Goal: Information Seeking & Learning: Find specific fact

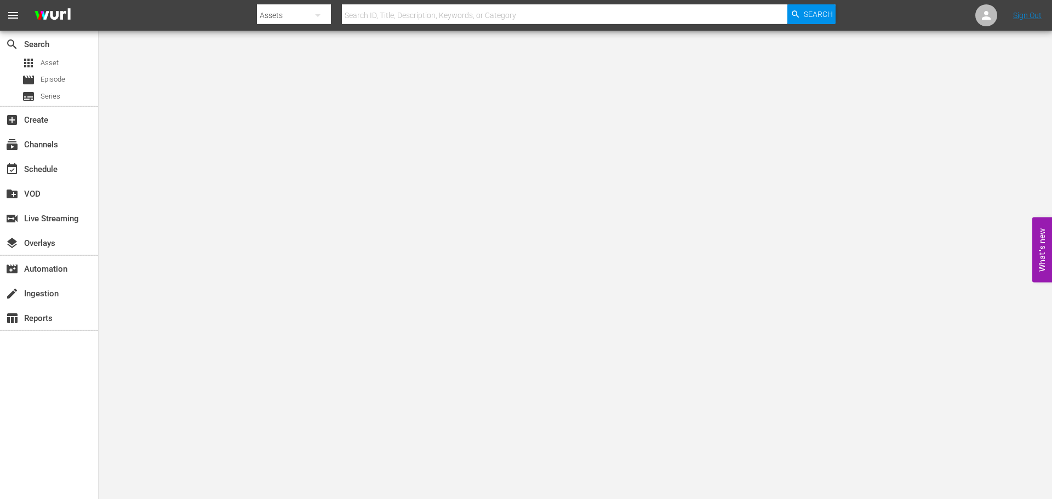
click at [360, 9] on input "text" at bounding box center [564, 15] width 445 height 26
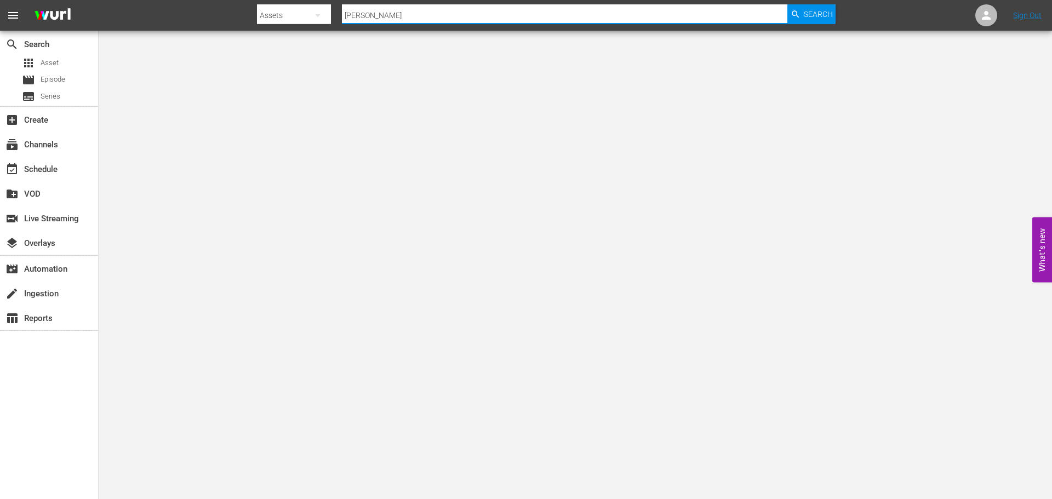
type input "[PERSON_NAME]'s war"
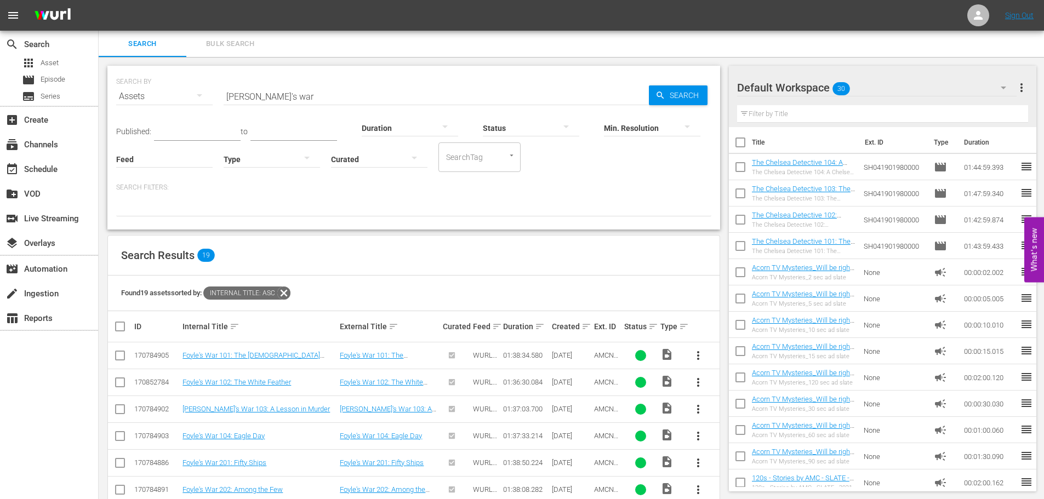
click at [291, 108] on input "[PERSON_NAME]'s war" at bounding box center [436, 96] width 425 height 26
click at [291, 100] on input "[PERSON_NAME]'s war" at bounding box center [436, 96] width 425 height 26
type input "red king"
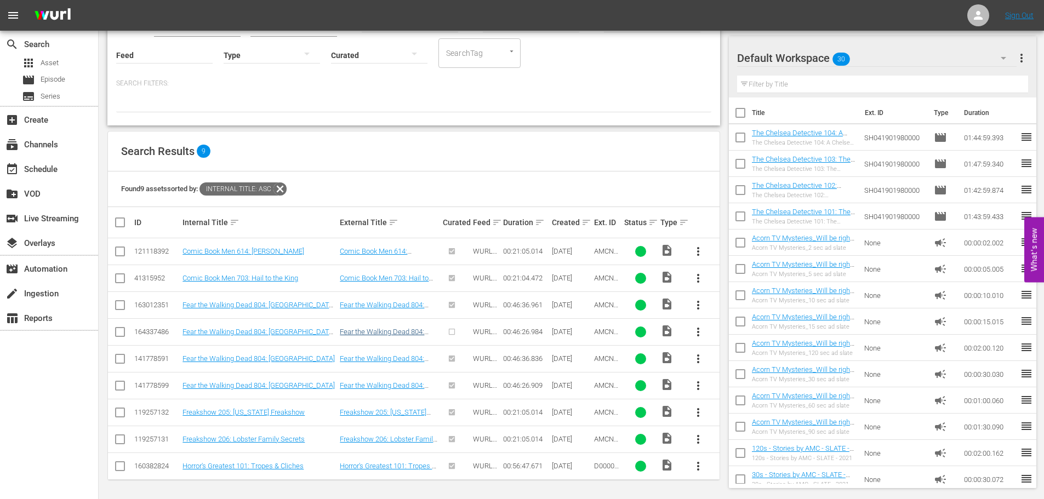
scroll to position [105, 0]
